Goal: Task Accomplishment & Management: Complete application form

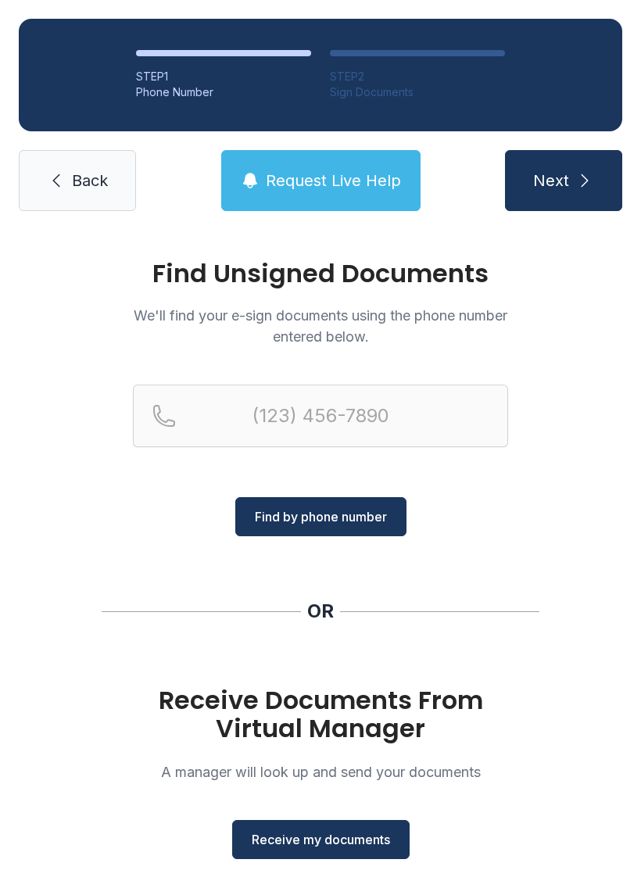
click at [371, 823] on button "Receive my documents" at bounding box center [320, 839] width 177 height 39
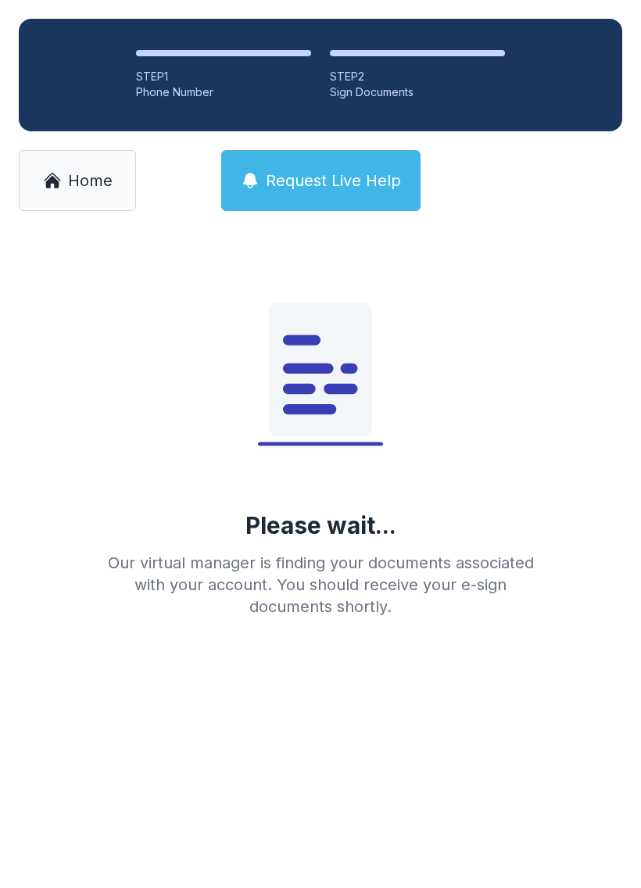
click at [70, 184] on span "Home" at bounding box center [90, 181] width 45 height 22
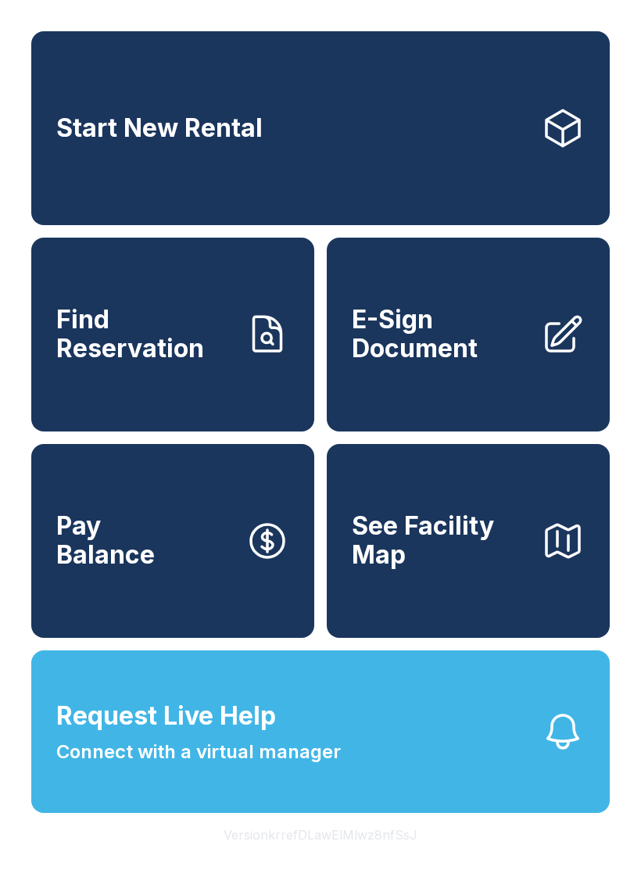
click at [500, 363] on span "E-Sign Document" at bounding box center [440, 334] width 177 height 57
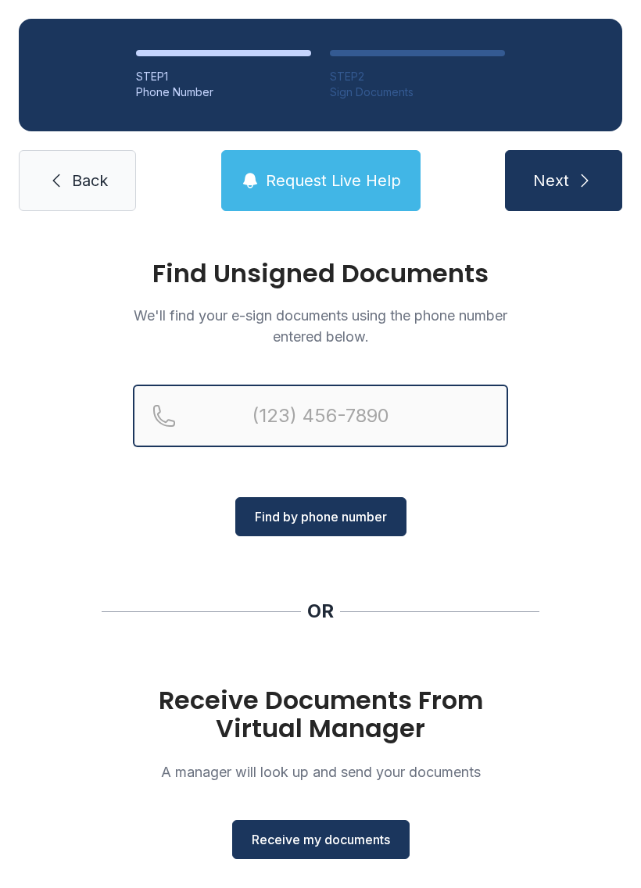
click at [379, 412] on input "Reservation phone number" at bounding box center [320, 416] width 375 height 63
type input "[PHONE_NUMBER]"
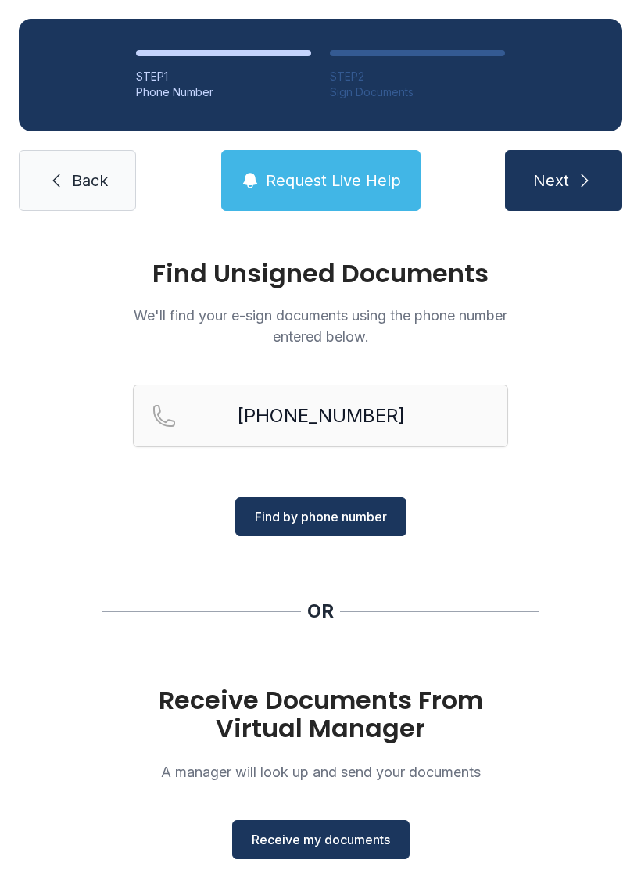
click at [369, 518] on span "Find by phone number" at bounding box center [321, 516] width 132 height 19
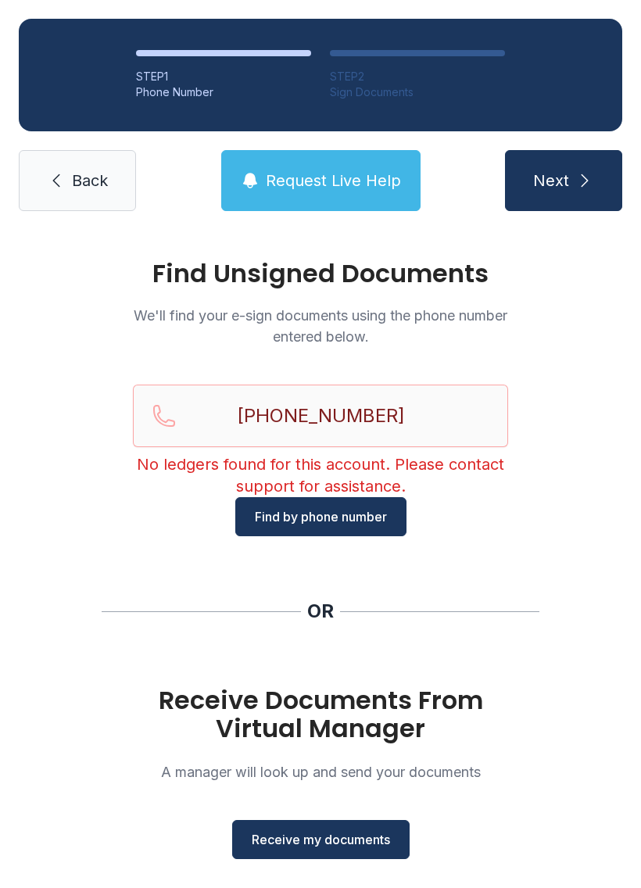
click at [83, 184] on span "Back" at bounding box center [90, 181] width 36 height 22
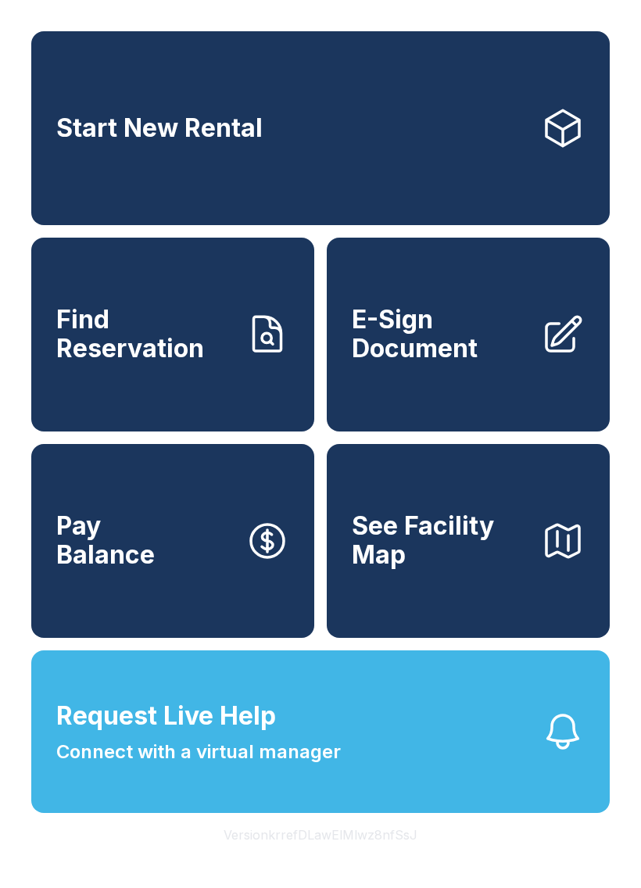
click at [469, 334] on span "E-Sign Document" at bounding box center [440, 334] width 177 height 57
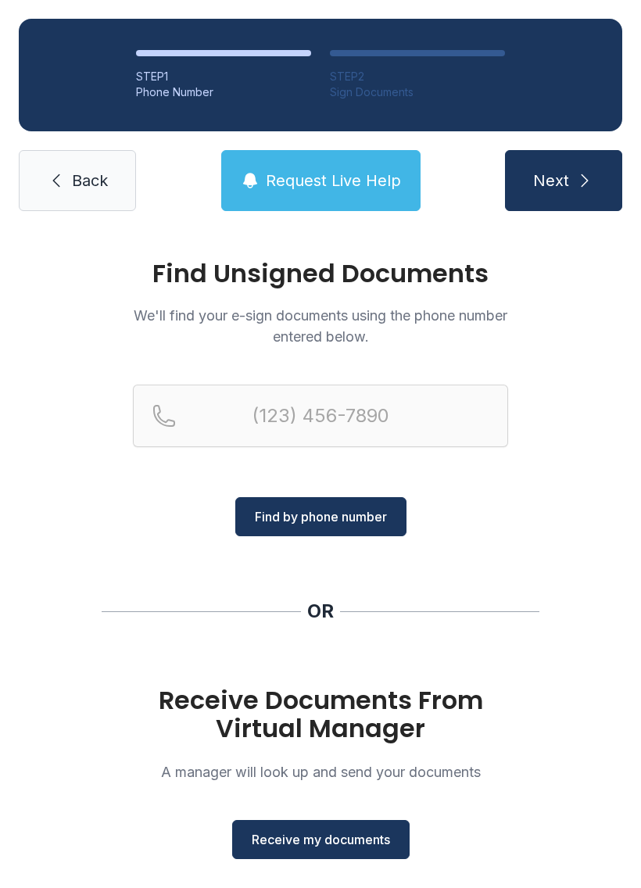
click at [332, 855] on button "Receive my documents" at bounding box center [320, 839] width 177 height 39
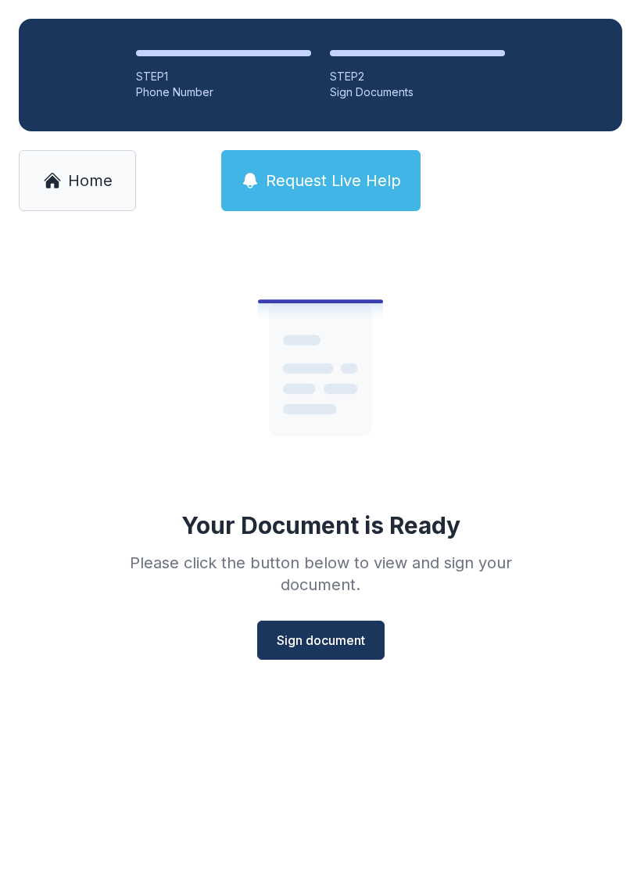
click at [343, 635] on span "Sign document" at bounding box center [321, 640] width 88 height 19
click at [325, 621] on button "Sign document" at bounding box center [320, 640] width 127 height 39
click at [95, 152] on link "Home" at bounding box center [77, 180] width 117 height 61
